Goal: Find specific page/section: Find specific page/section

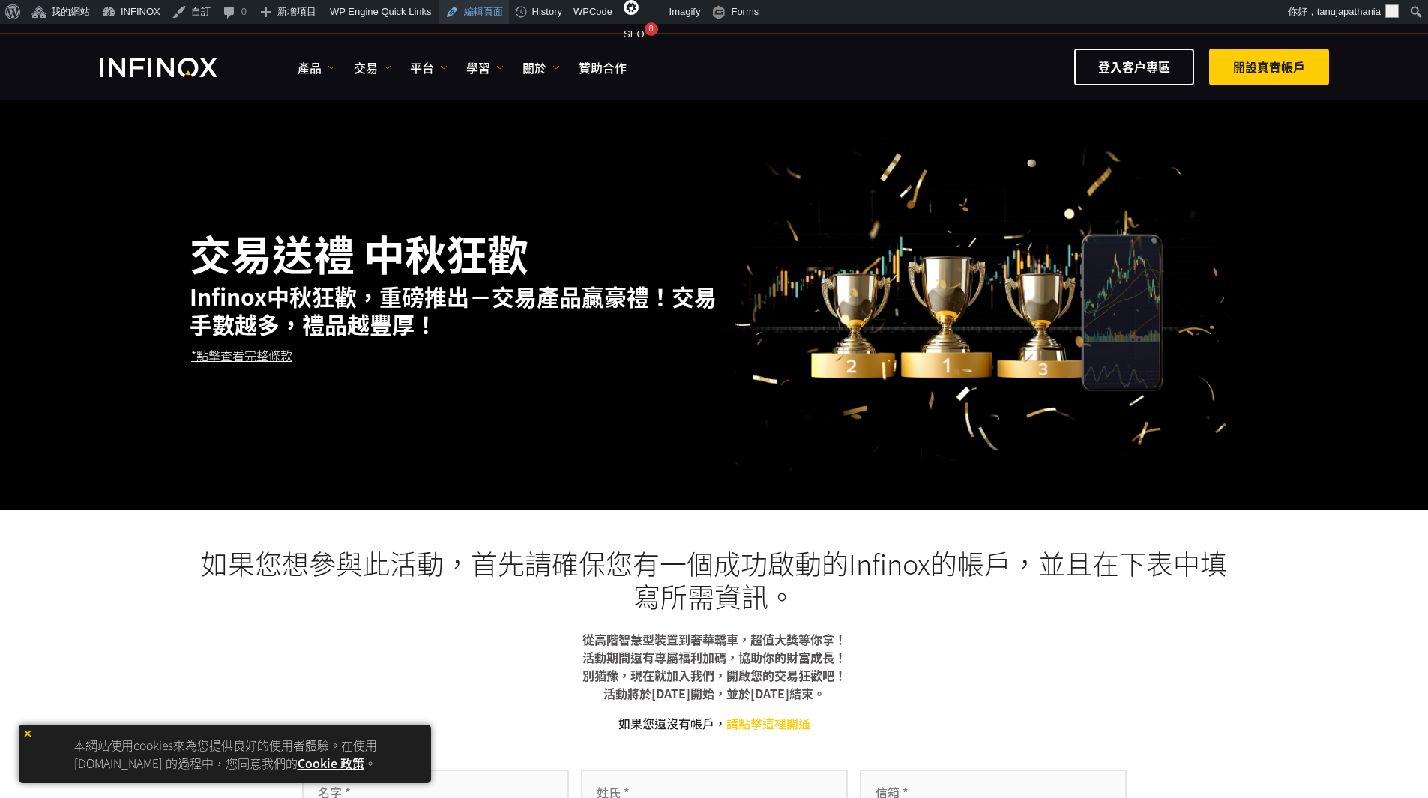
click at [468, 13] on link "編輯頁面" at bounding box center [474, 12] width 70 height 24
click at [1068, 28] on div "IX PARTNERS IXO PRIME IX SOCIAL 加入我們的郵件列表 千萬不要錯過 IX Daily 的交易機會。 立即參加！ 我已閱讀並同意 …" at bounding box center [714, 16] width 1229 height 33
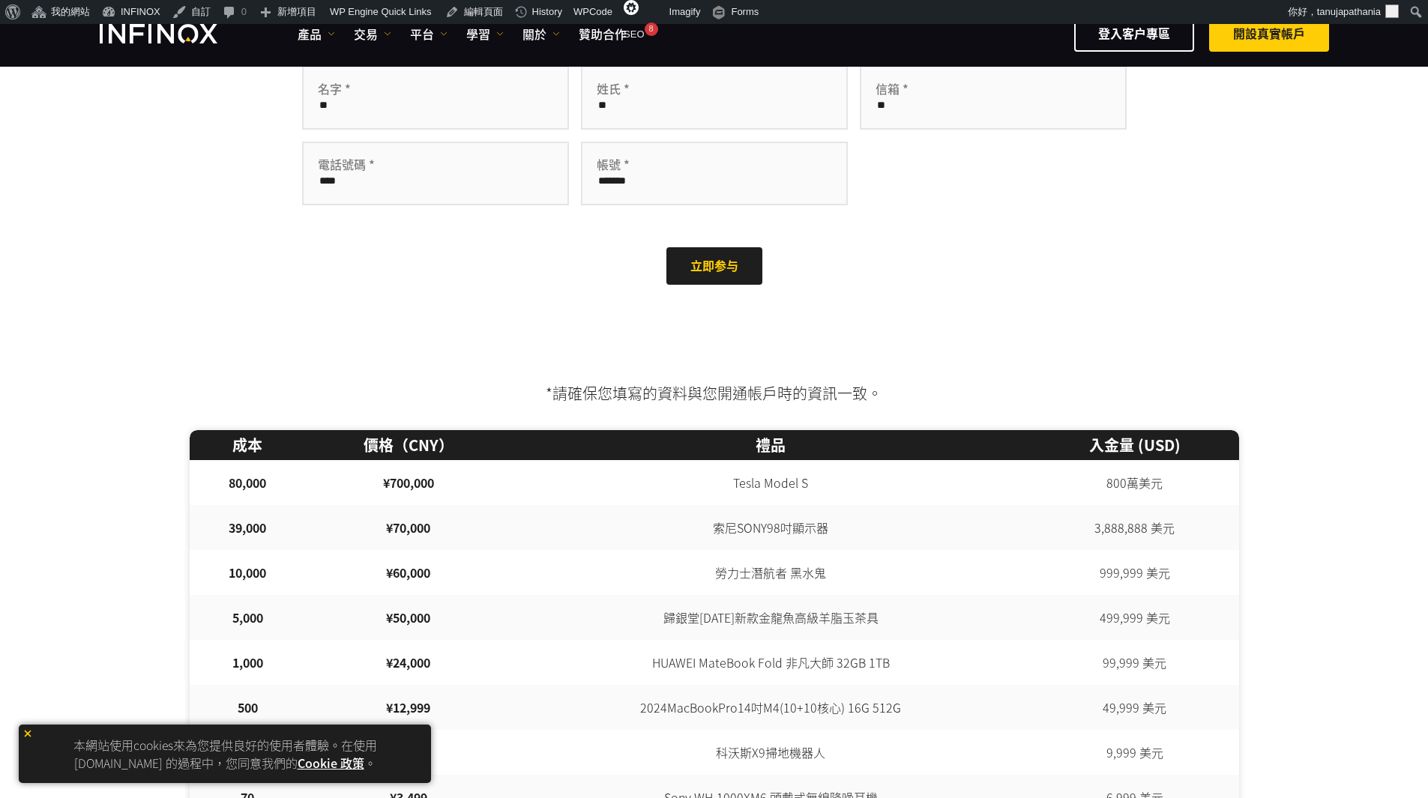
click at [1067, 85] on input "text" at bounding box center [993, 98] width 267 height 64
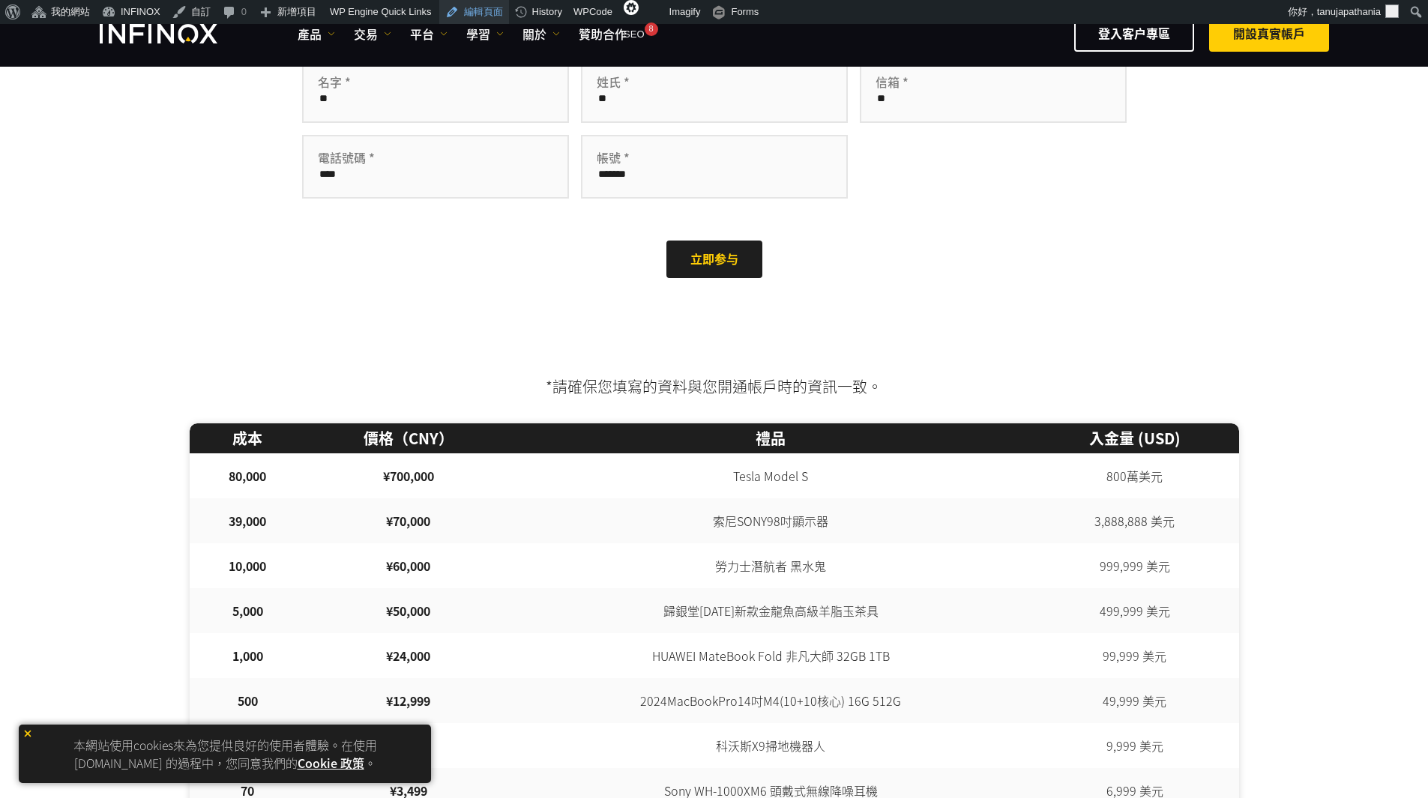
click at [478, 9] on link "編輯頁面" at bounding box center [474, 12] width 70 height 24
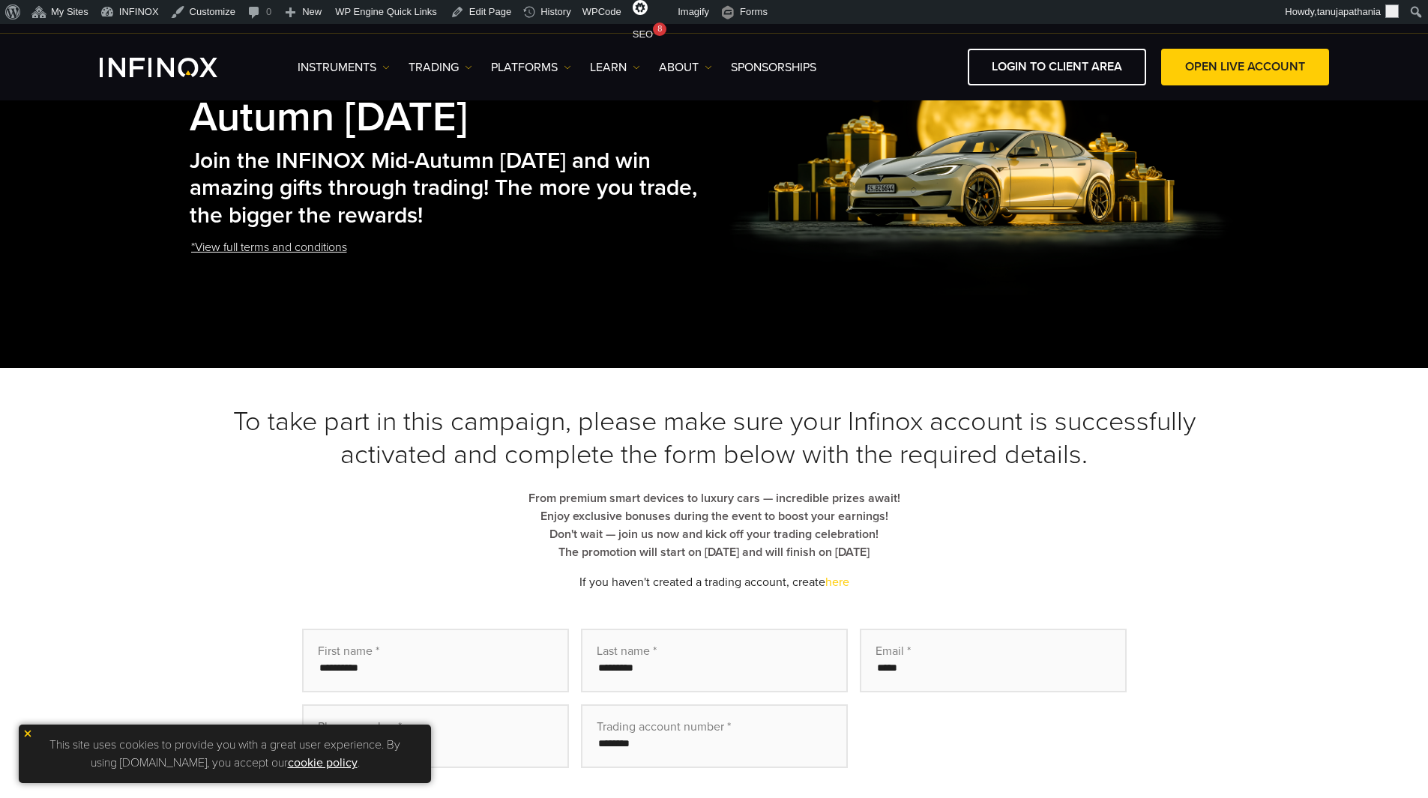
scroll to position [150, 0]
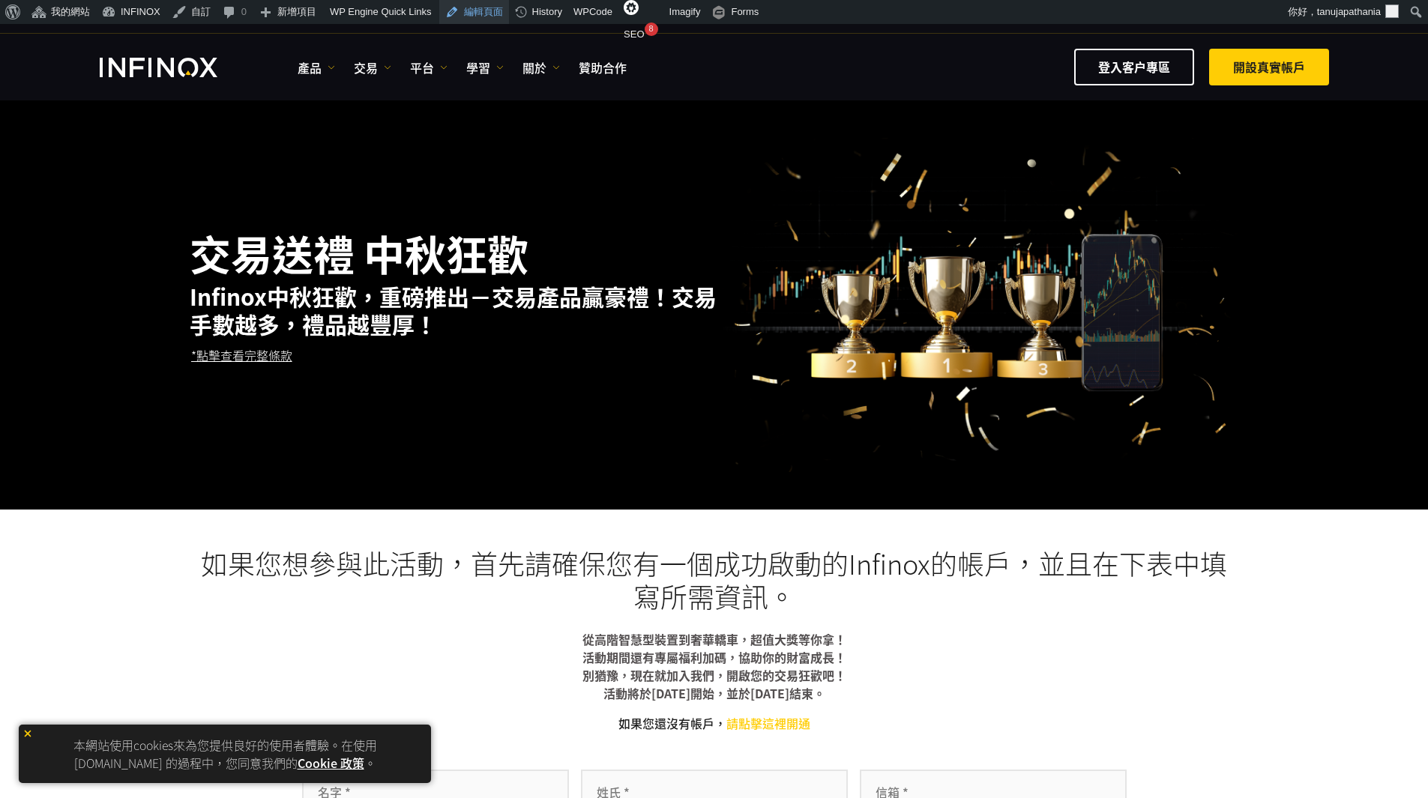
drag, startPoint x: 0, startPoint y: 0, endPoint x: 462, endPoint y: 13, distance: 462.7
